Goal: Book appointment/travel/reservation

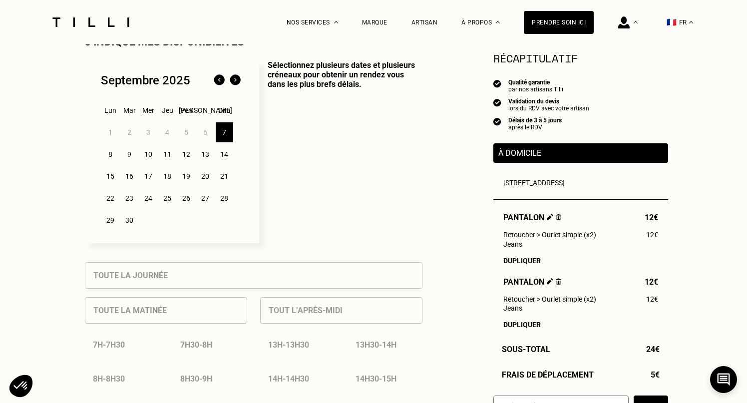
scroll to position [255, 0]
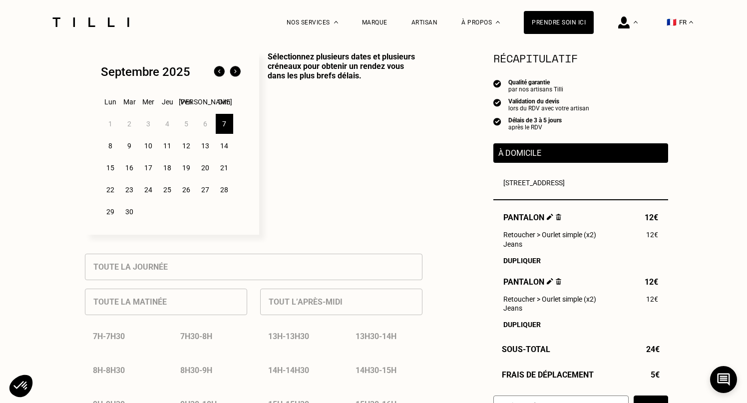
click at [108, 148] on div "8" at bounding box center [110, 146] width 17 height 20
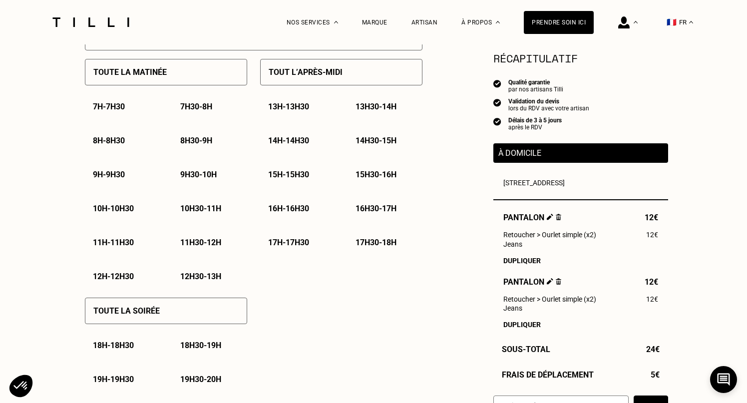
scroll to position [488, 0]
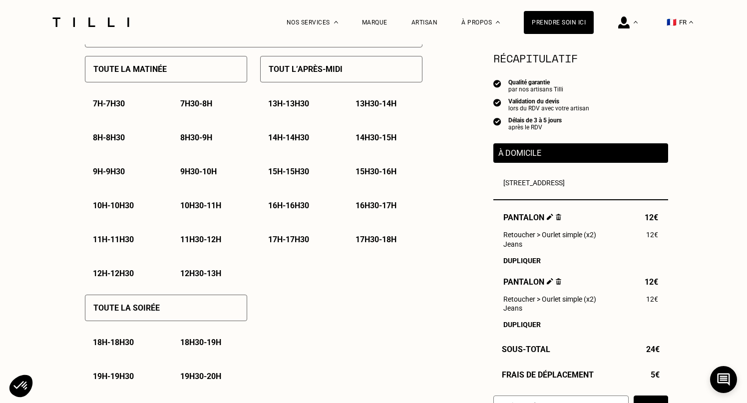
click at [222, 316] on div "Toute la soirée" at bounding box center [166, 308] width 162 height 26
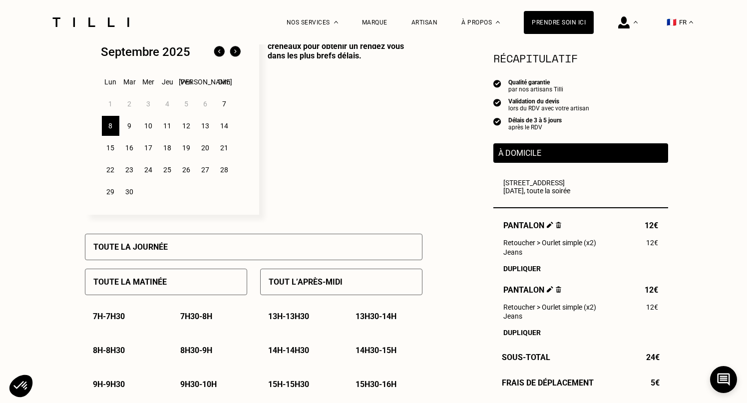
scroll to position [264, 0]
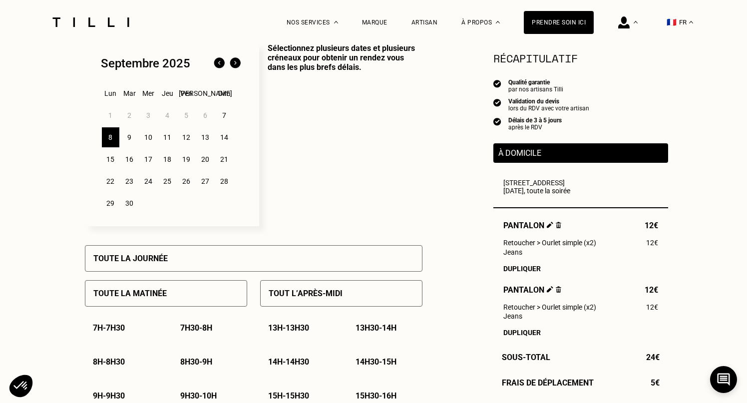
click at [132, 138] on div "9" at bounding box center [129, 137] width 17 height 20
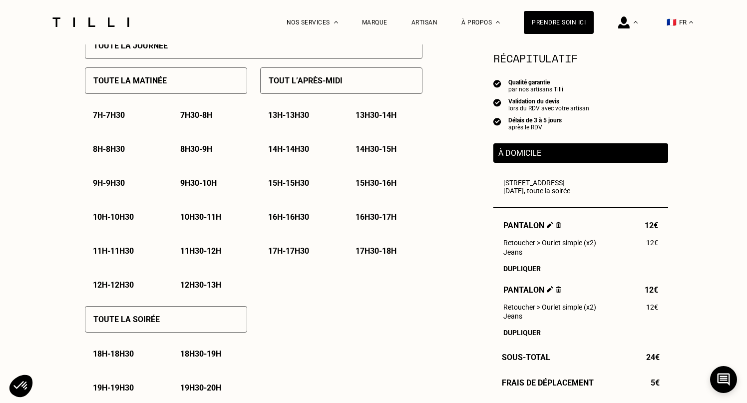
scroll to position [480, 0]
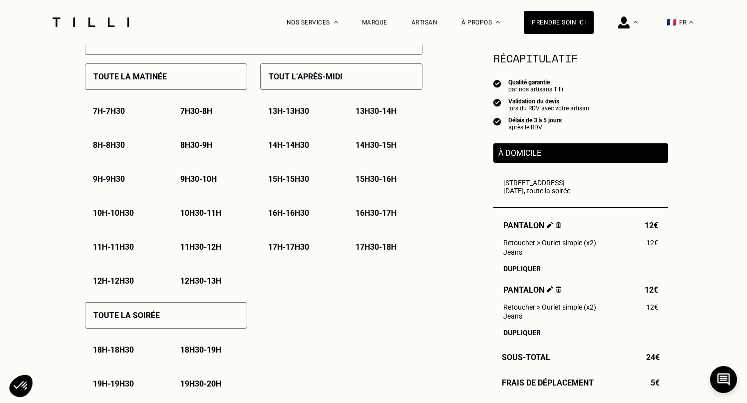
click at [209, 309] on div "Toute la soirée" at bounding box center [166, 315] width 162 height 26
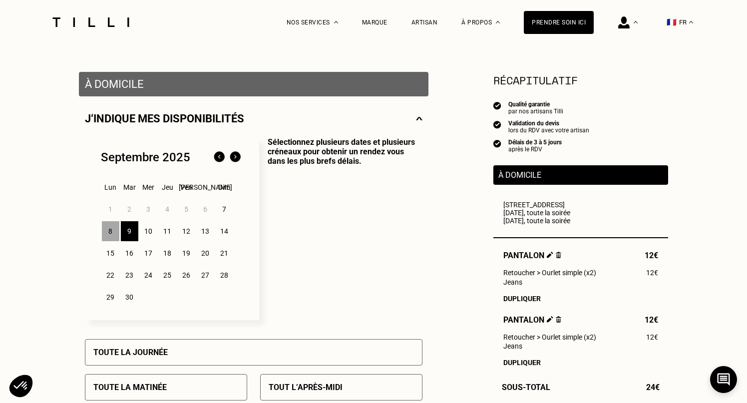
scroll to position [98, 0]
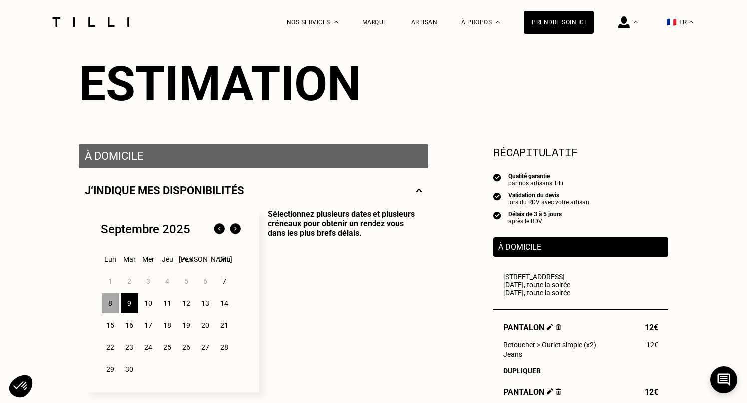
click at [149, 303] on div "10" at bounding box center [148, 303] width 17 height 20
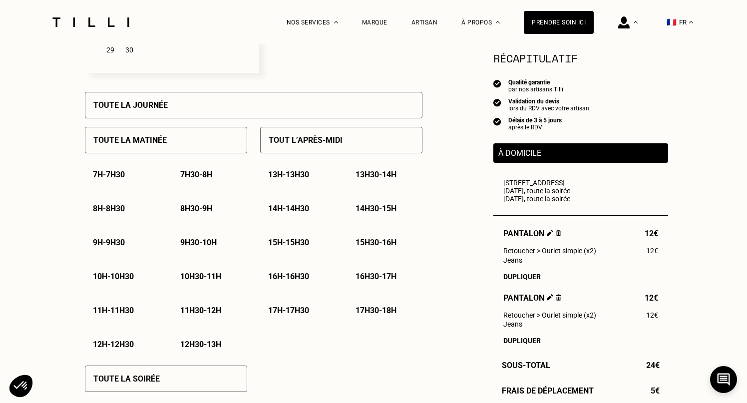
scroll to position [416, 0]
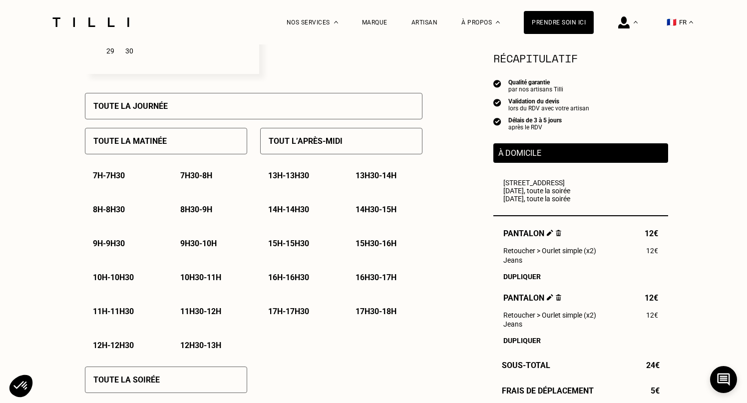
click at [187, 106] on div "Toute la journée" at bounding box center [254, 106] width 338 height 26
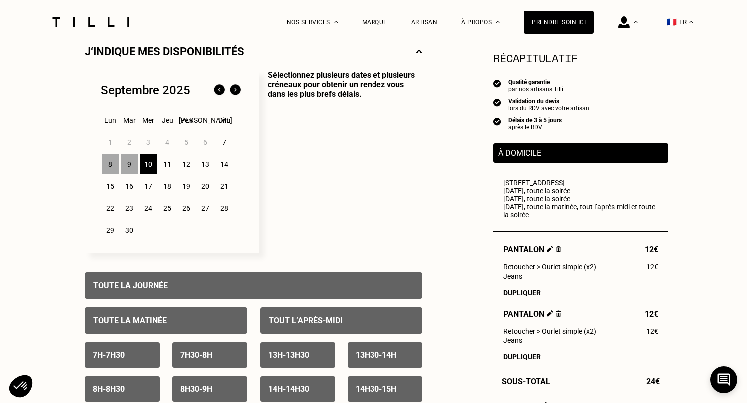
scroll to position [225, 0]
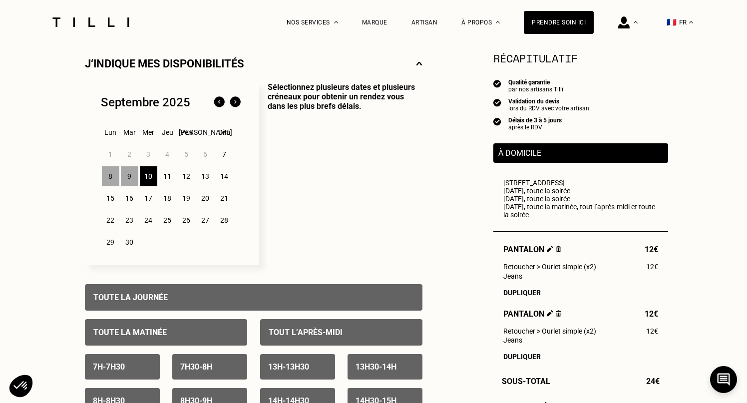
click at [168, 179] on div "11" at bounding box center [167, 176] width 17 height 20
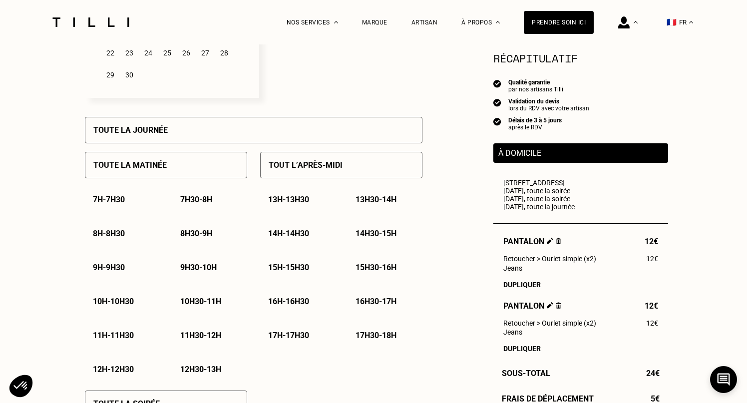
scroll to position [407, 0]
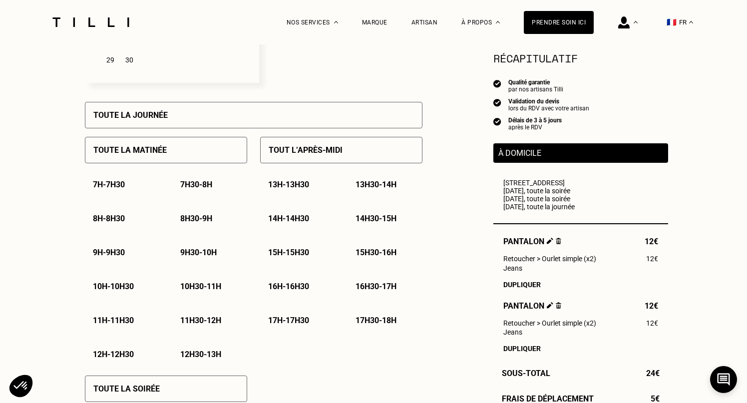
click at [167, 155] on div "Toute la matinée" at bounding box center [166, 150] width 162 height 26
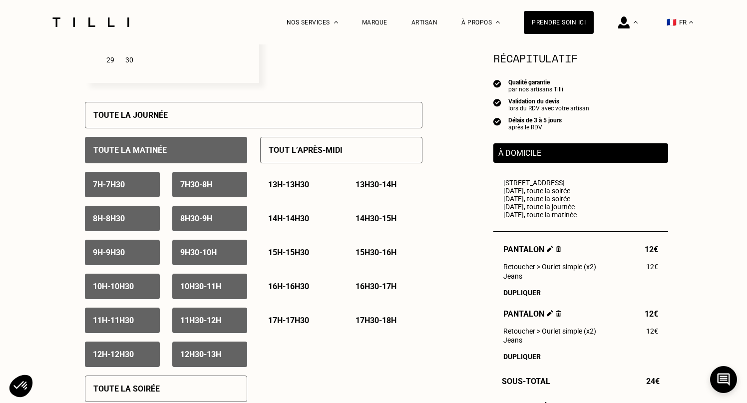
click at [186, 389] on div "Toute la soirée" at bounding box center [166, 388] width 162 height 26
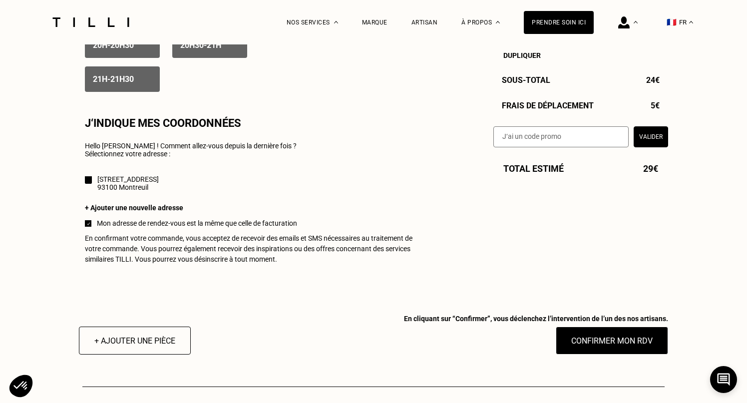
scroll to position [854, 0]
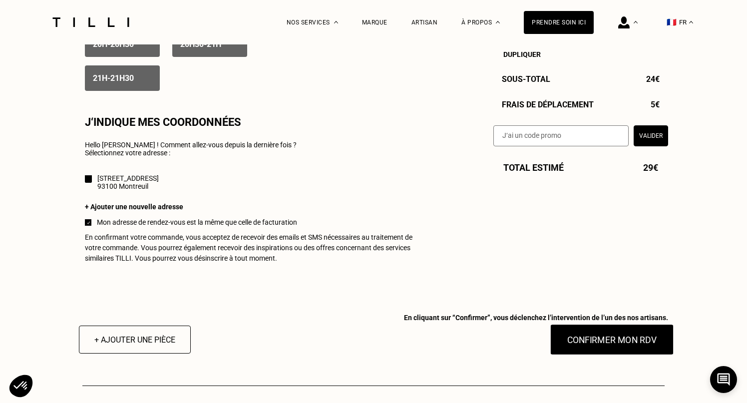
click at [604, 349] on button "Confirmer mon RDV" at bounding box center [612, 339] width 124 height 31
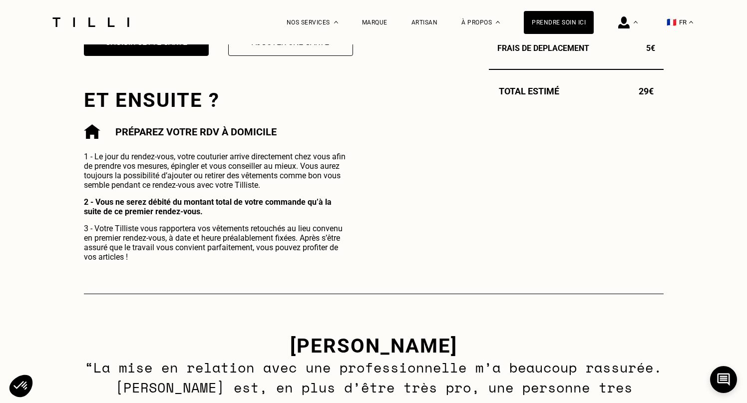
scroll to position [231, 0]
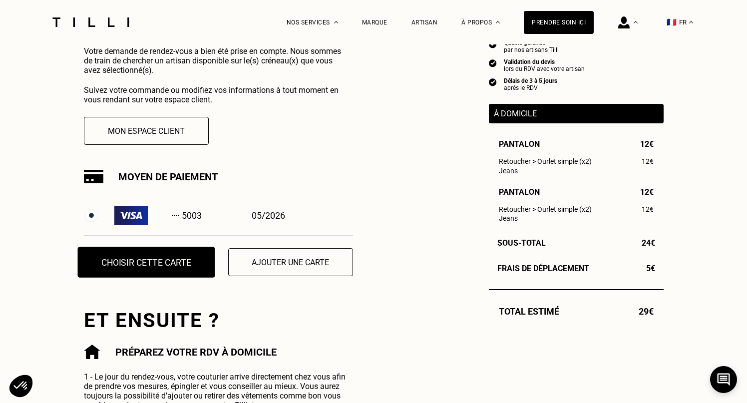
click at [180, 265] on button "Choisir cette carte" at bounding box center [145, 262] width 137 height 31
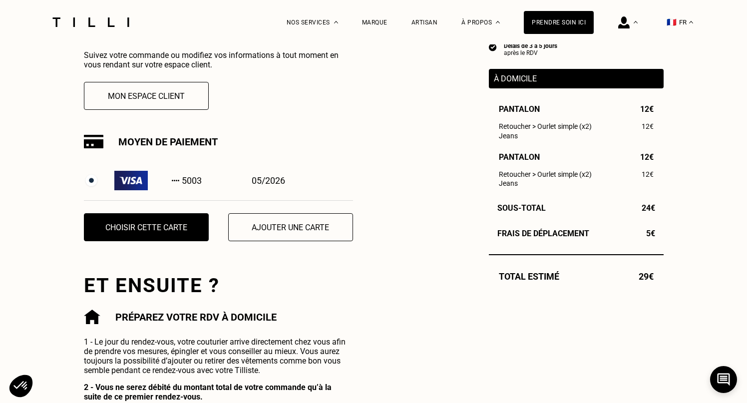
scroll to position [269, 0]
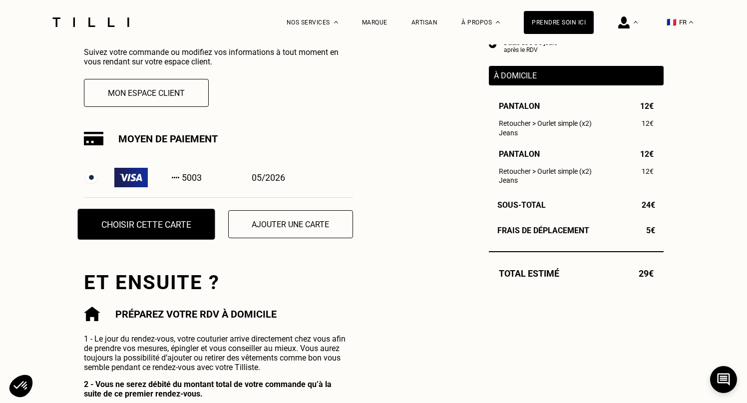
click at [171, 227] on button "Choisir cette carte" at bounding box center [145, 224] width 137 height 31
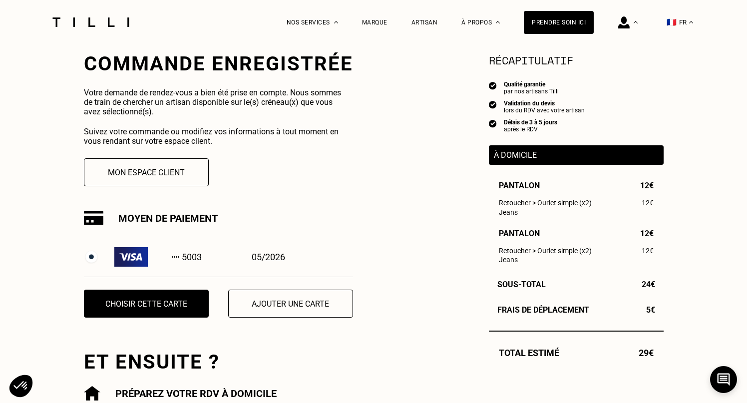
scroll to position [188, 0]
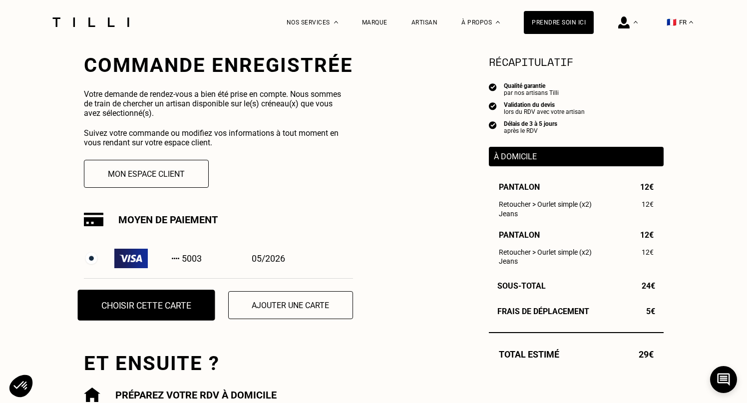
click at [135, 304] on button "Choisir cette carte" at bounding box center [145, 305] width 137 height 31
click at [199, 257] on div "5003" at bounding box center [158, 258] width 88 height 19
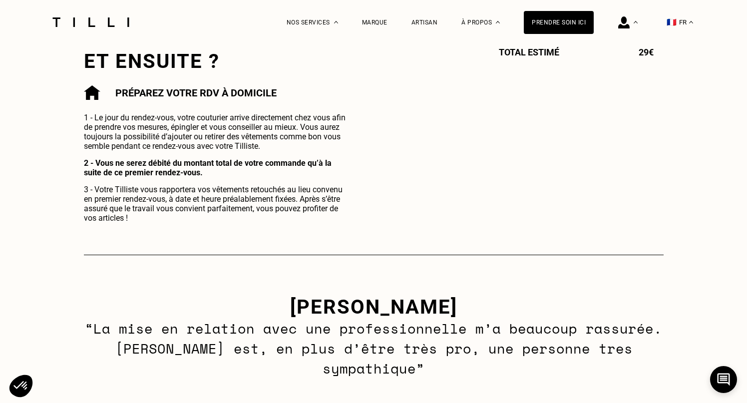
scroll to position [495, 0]
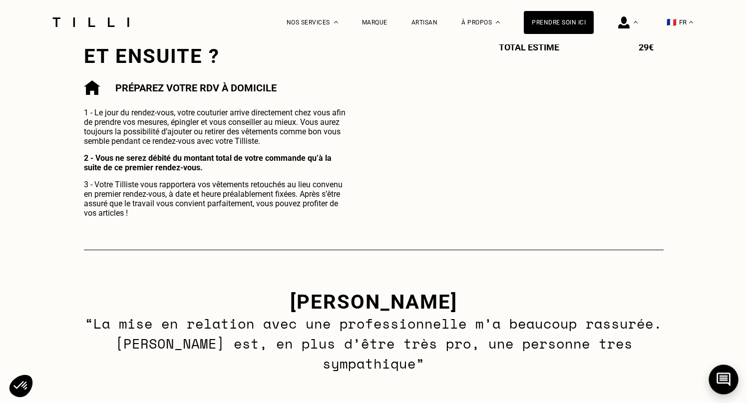
click at [718, 381] on icon at bounding box center [724, 379] width 14 height 14
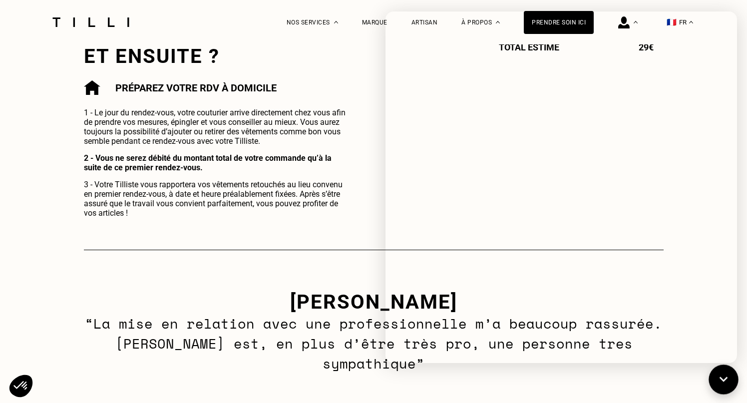
click at [718, 381] on icon at bounding box center [724, 379] width 16 height 26
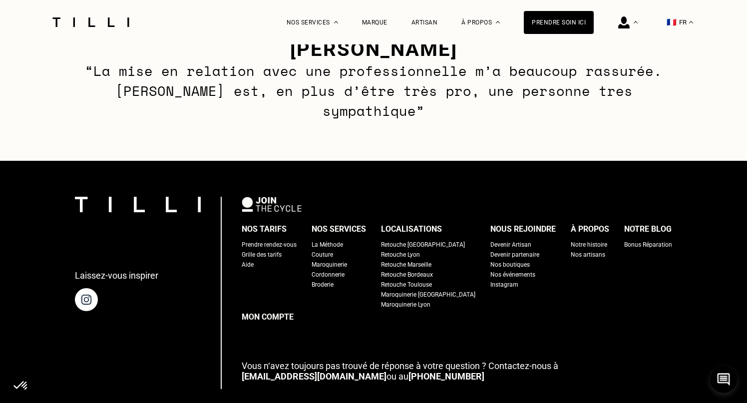
scroll to position [809, 0]
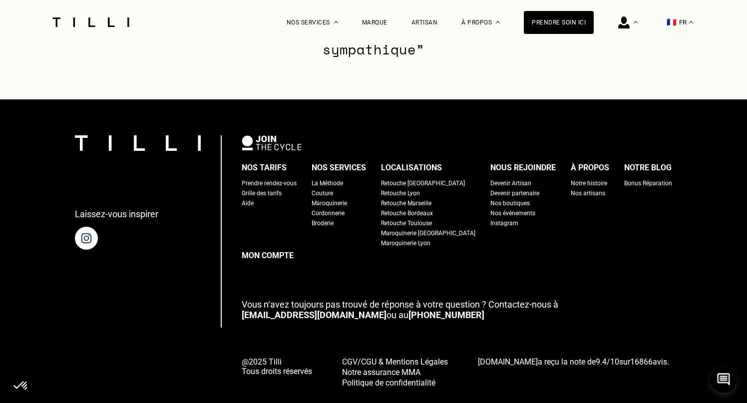
click at [271, 310] on link "[EMAIL_ADDRESS][DOMAIN_NAME]" at bounding box center [314, 315] width 145 height 10
